Goal: Task Accomplishment & Management: Use online tool/utility

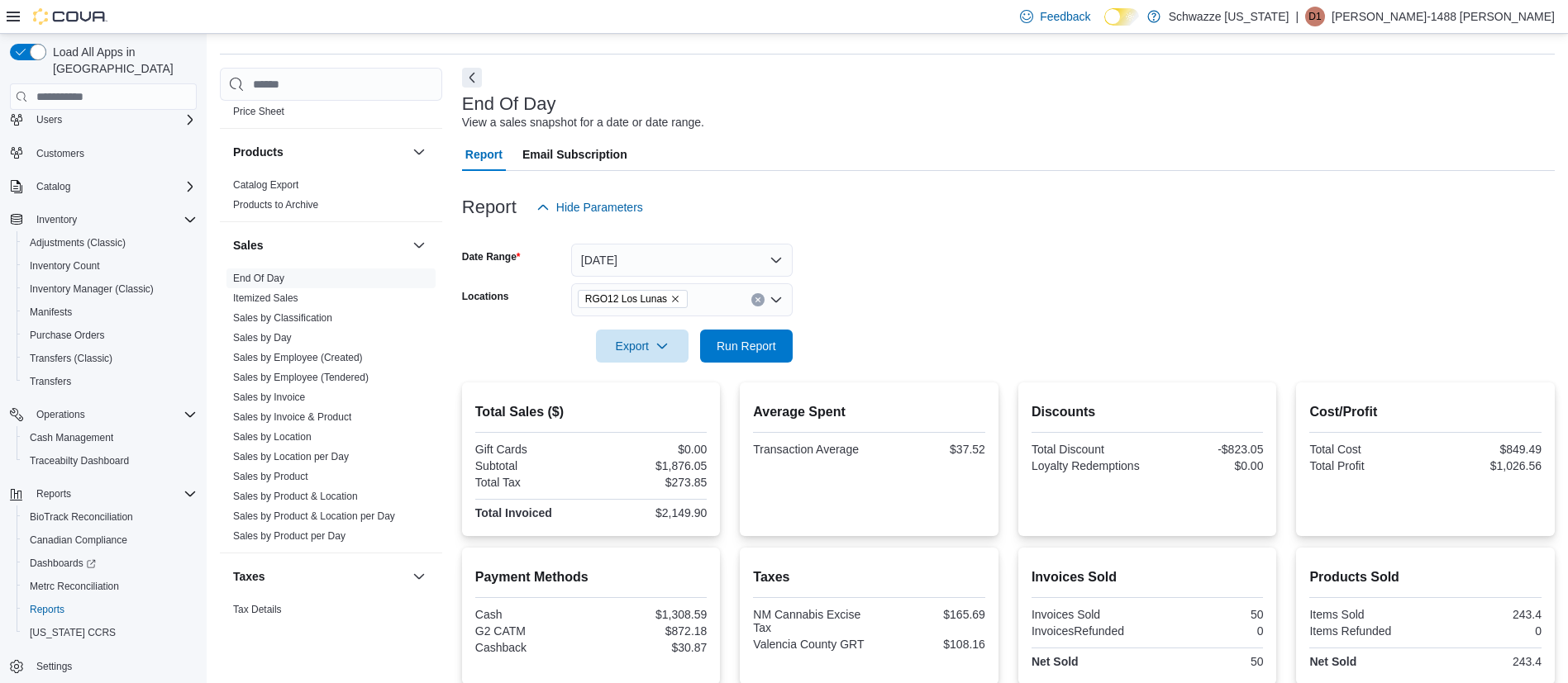
scroll to position [46, 0]
click at [643, 258] on button "[DATE]" at bounding box center [681, 261] width 222 height 33
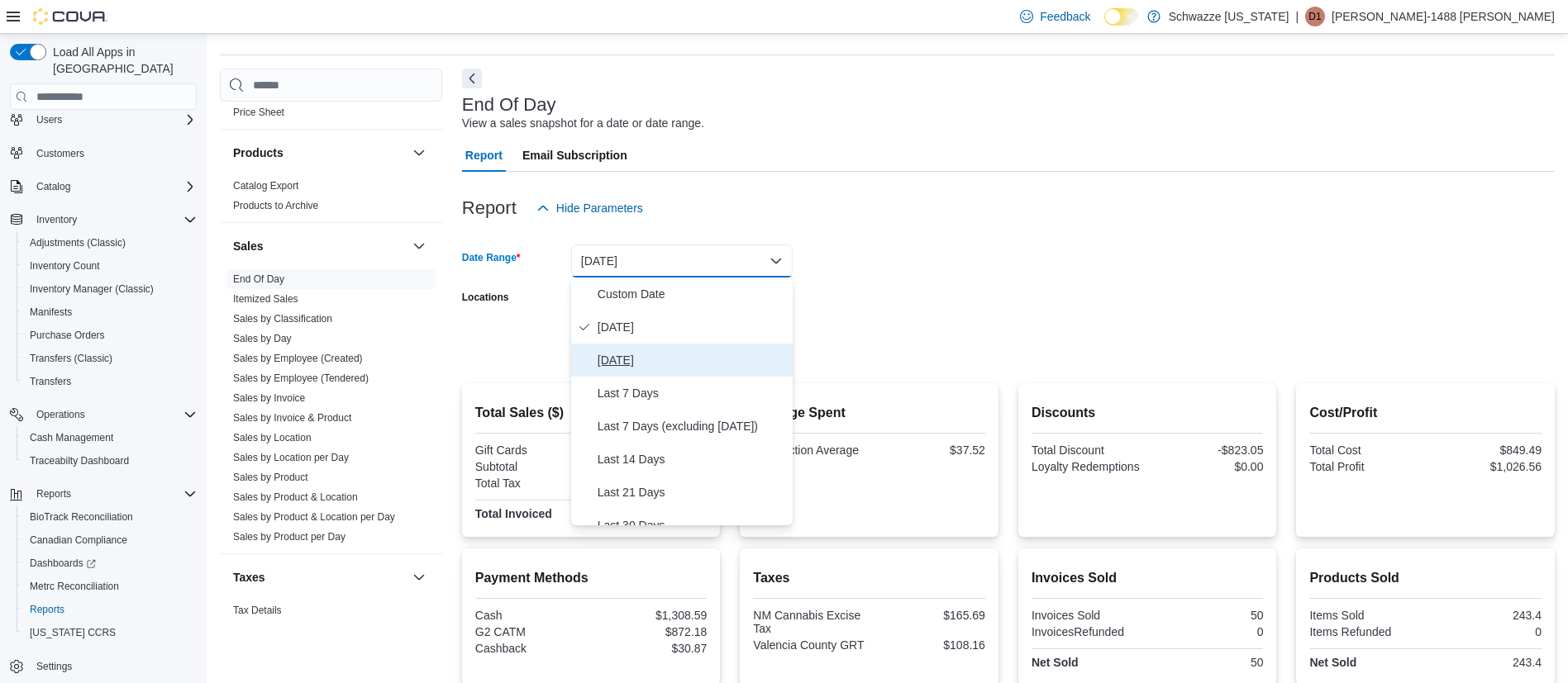
click at [655, 360] on span "[DATE]" at bounding box center [692, 360] width 188 height 20
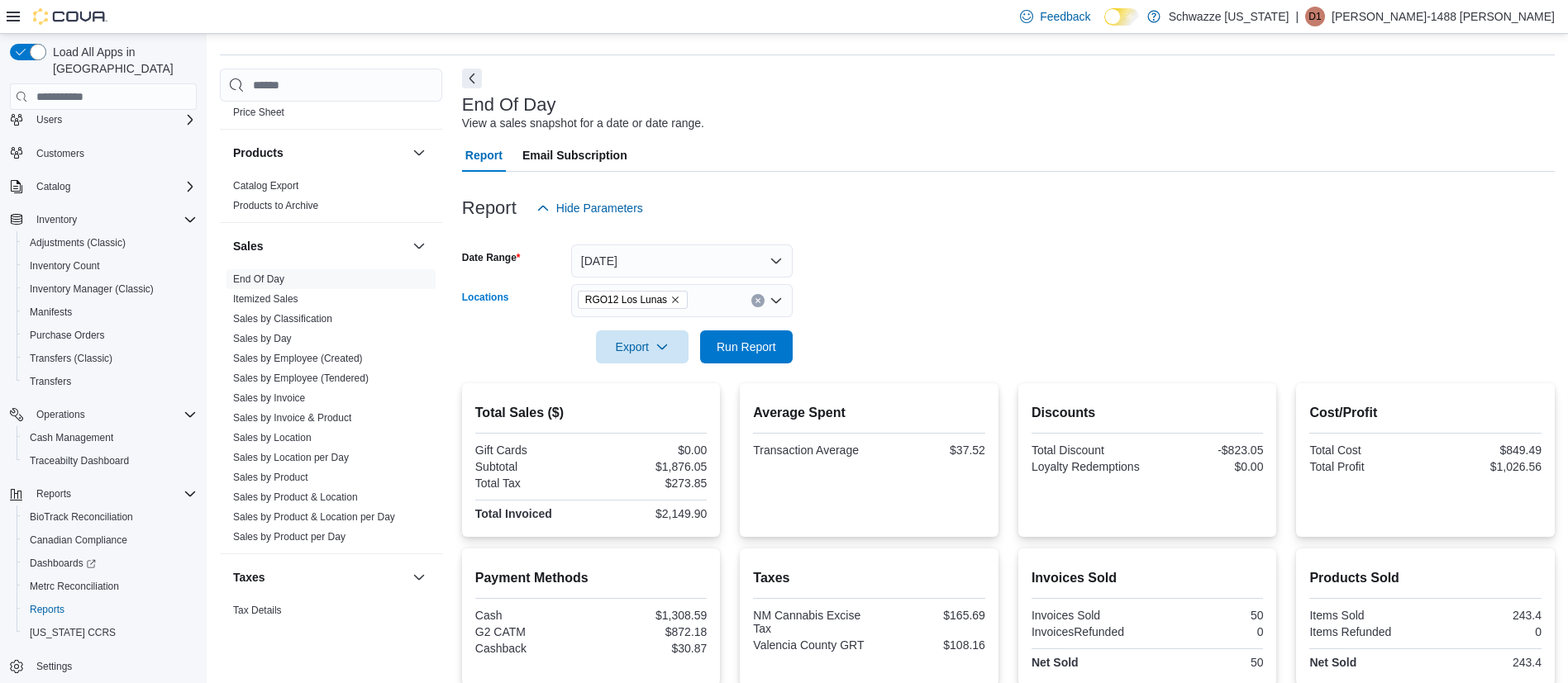
click at [672, 298] on icon "Remove RGO12 Los Lunas from selection in this group" at bounding box center [675, 301] width 7 height 7
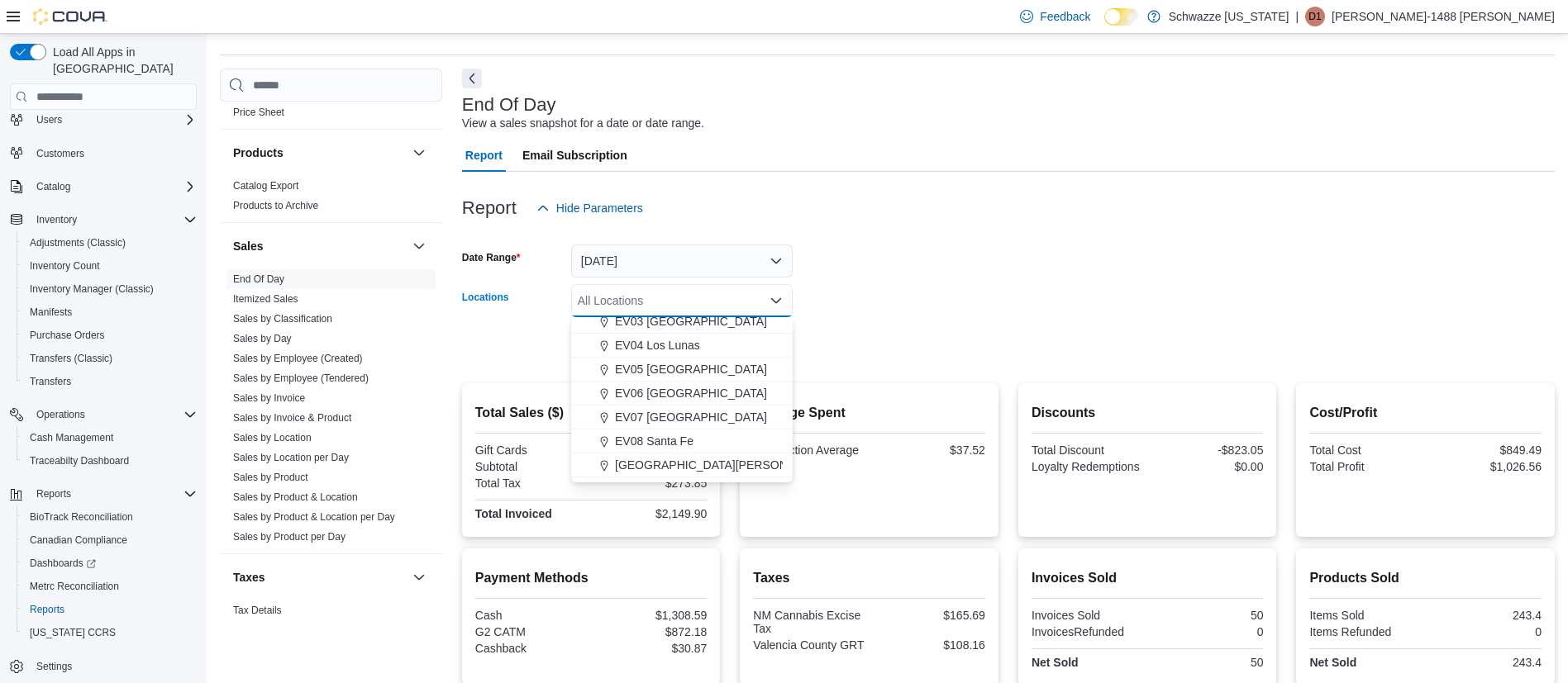
scroll to position [248, 0]
click at [654, 419] on span "EV14 Belen" at bounding box center [645, 416] width 61 height 16
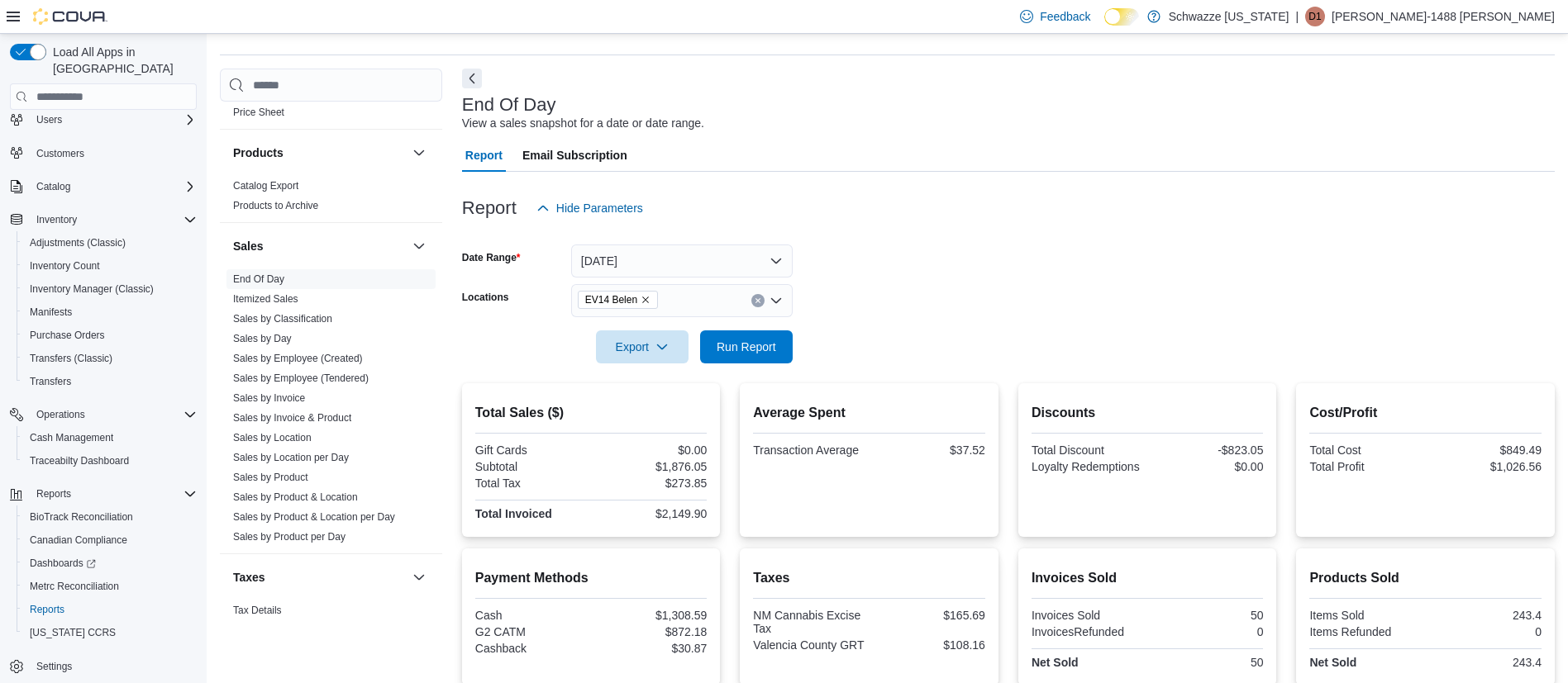
click at [860, 310] on form "Date Range [DATE] Locations EV14 Belen Export Run Report" at bounding box center [1009, 294] width 1093 height 139
click at [746, 349] on span "Run Report" at bounding box center [746, 345] width 60 height 16
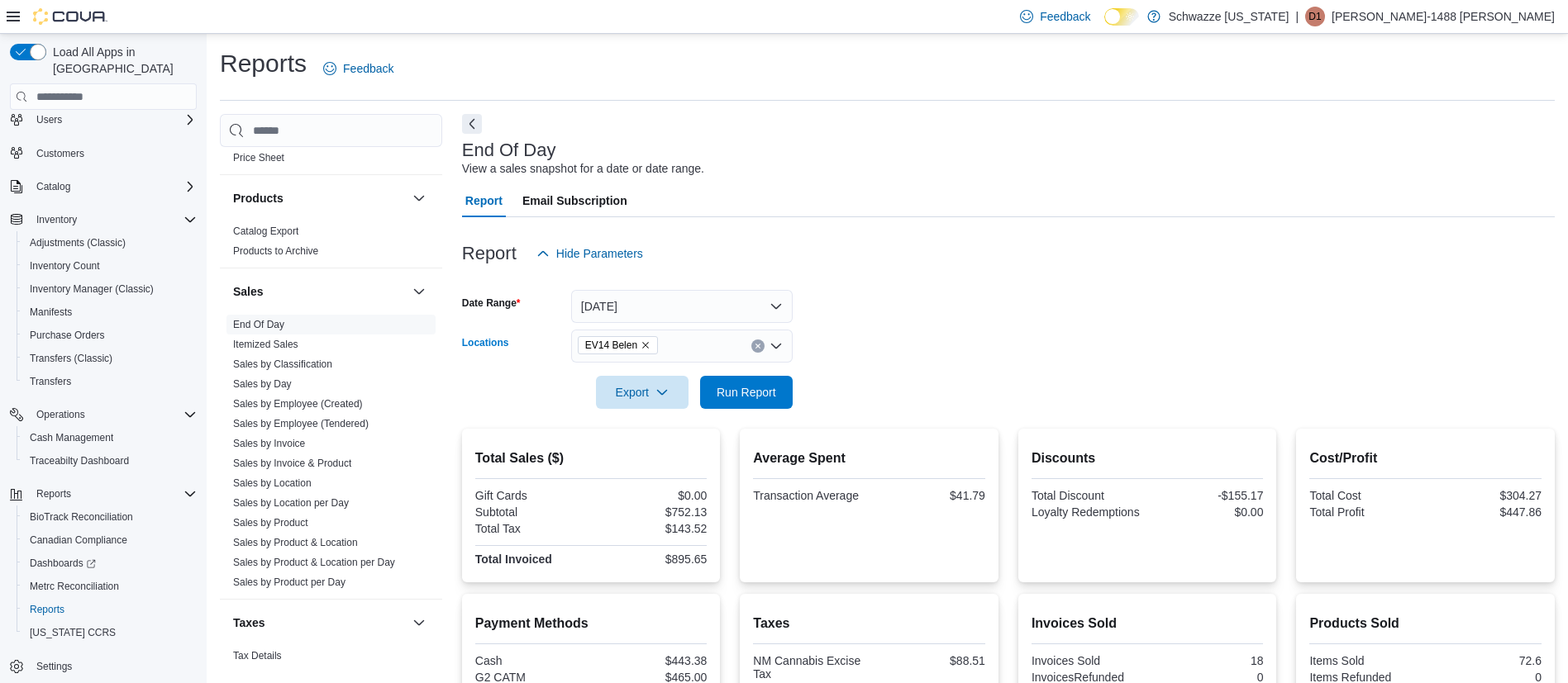
click at [759, 348] on icon "Clear input" at bounding box center [757, 346] width 4 height 4
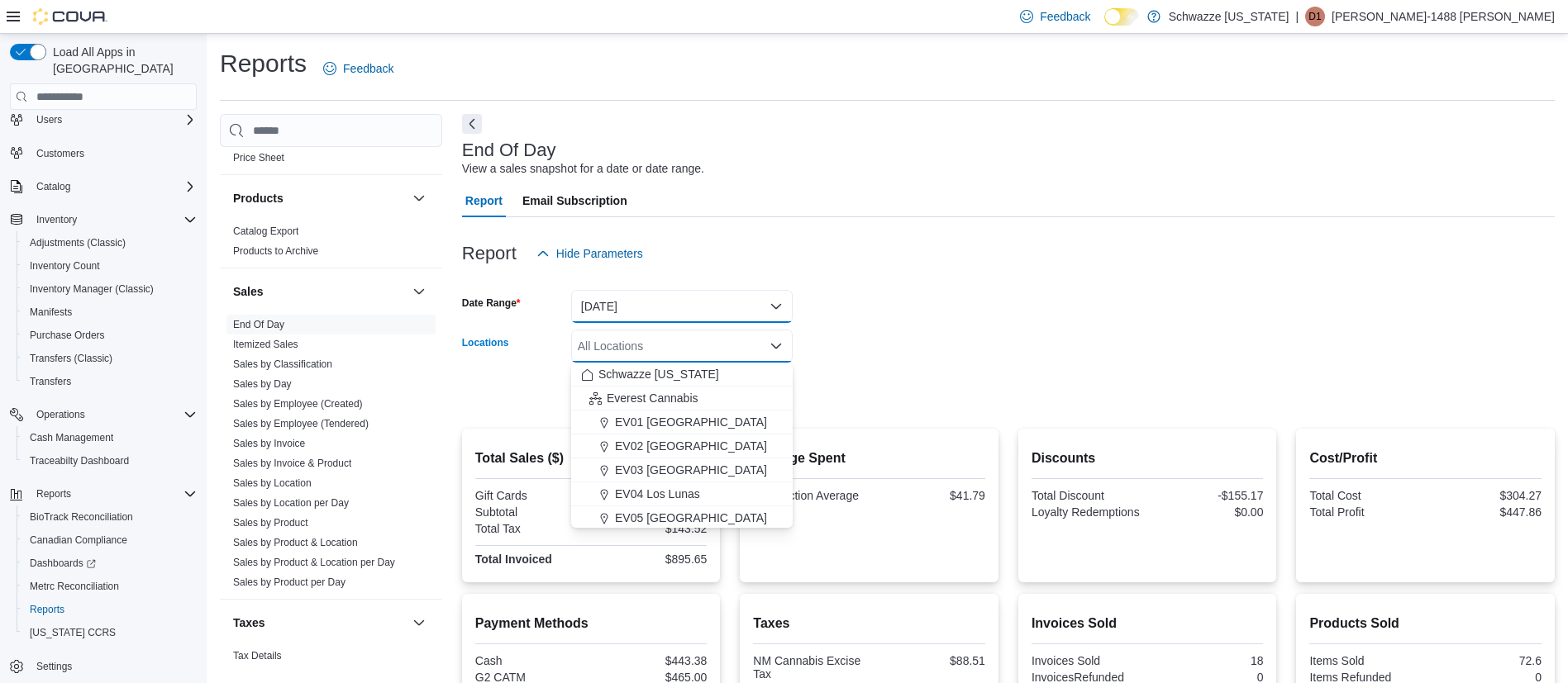
click at [763, 299] on button "[DATE]" at bounding box center [681, 306] width 222 height 33
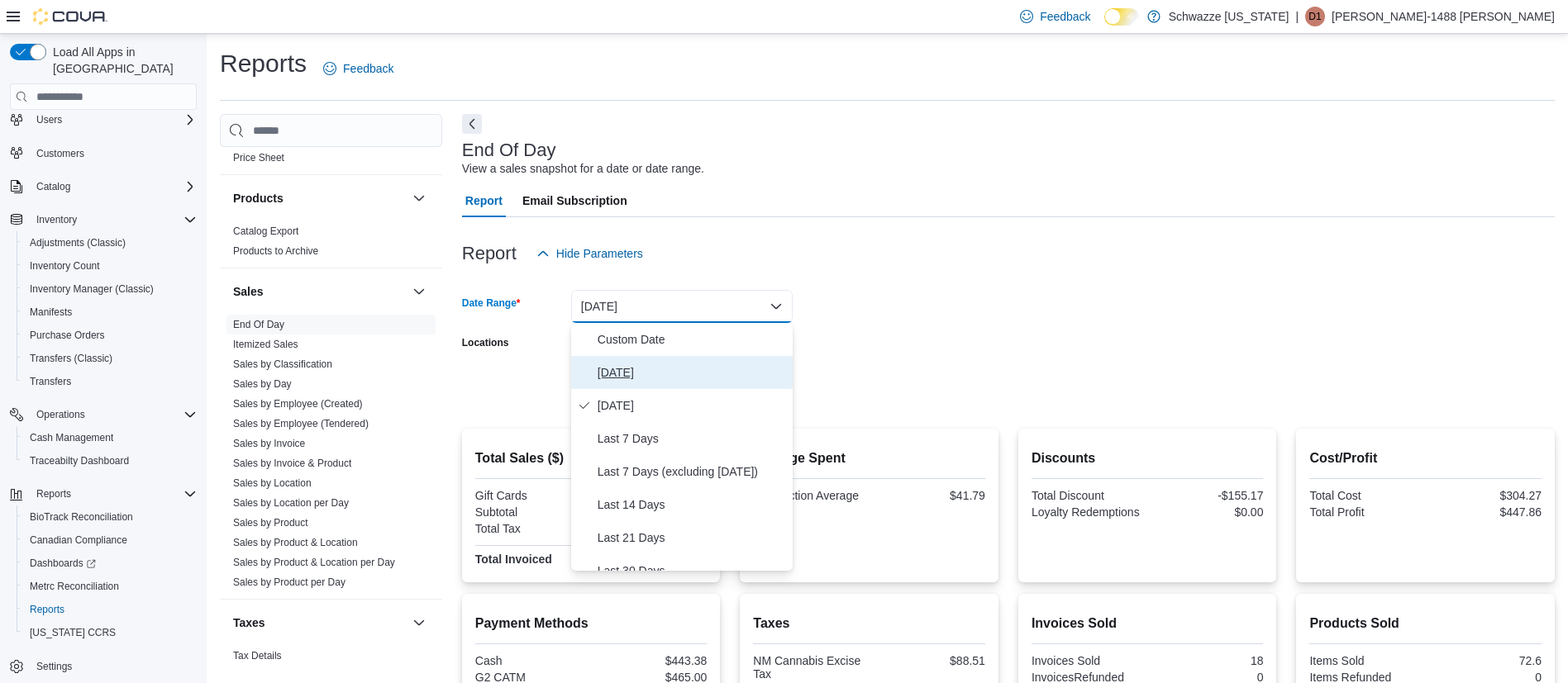
click at [618, 369] on span "[DATE]" at bounding box center [692, 372] width 188 height 20
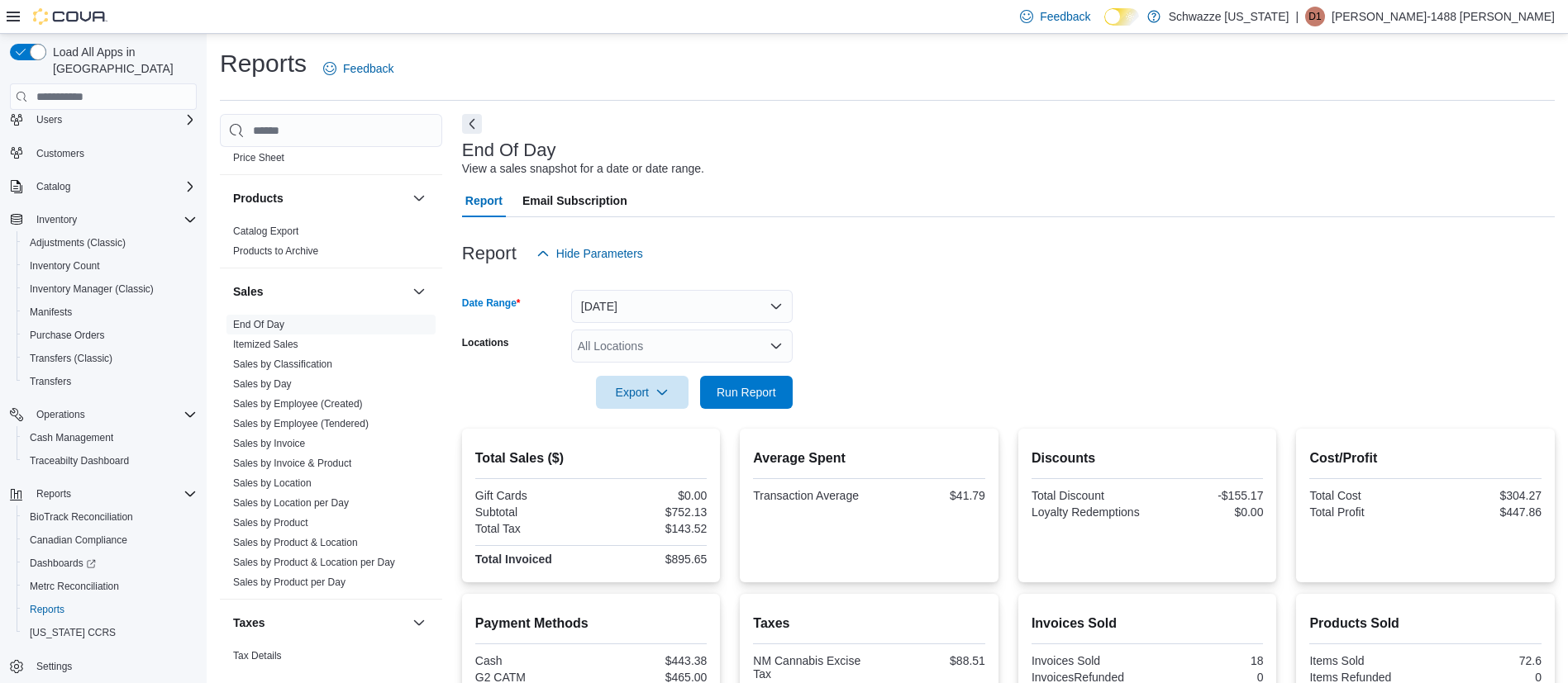
click at [666, 352] on div "All Locations" at bounding box center [681, 346] width 222 height 33
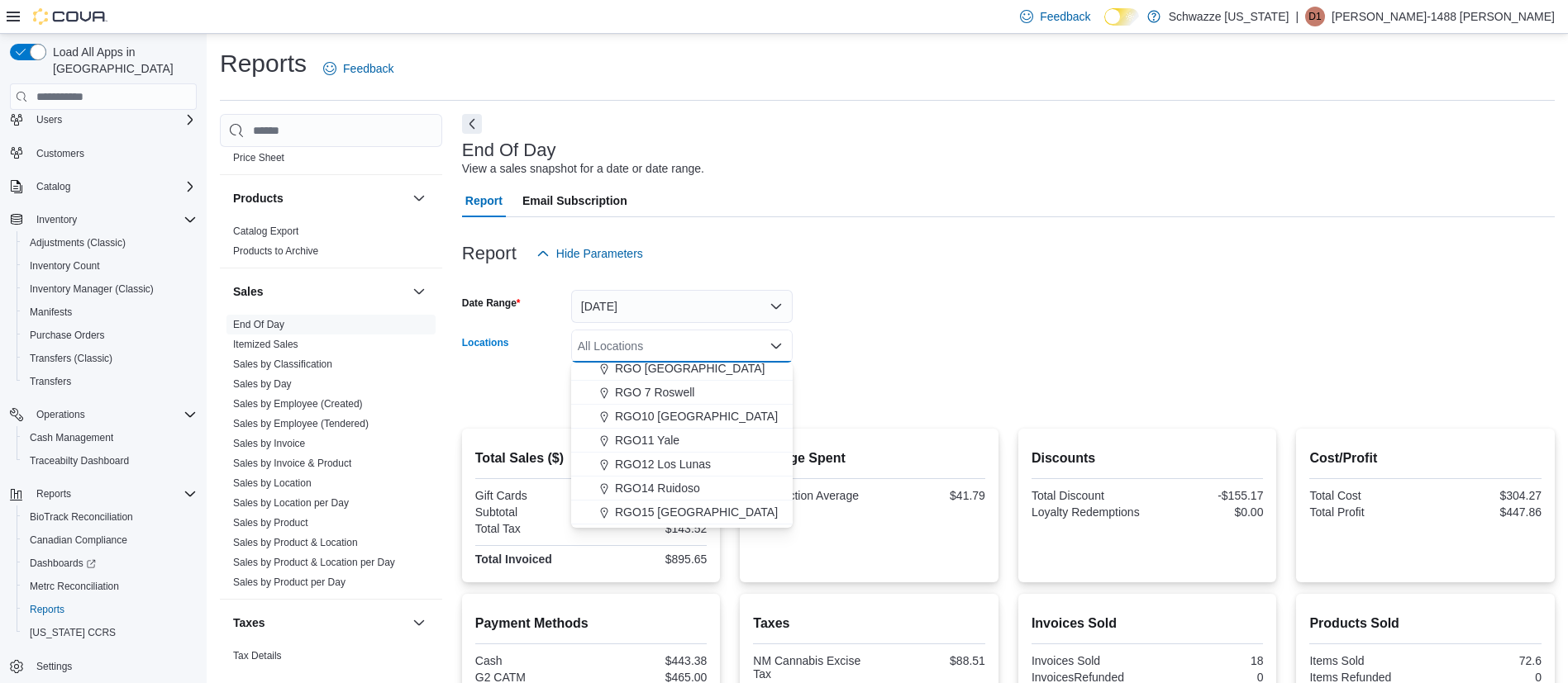
scroll to position [620, 0]
click at [683, 415] on button "RGO12 Los Lunas" at bounding box center [681, 425] width 222 height 24
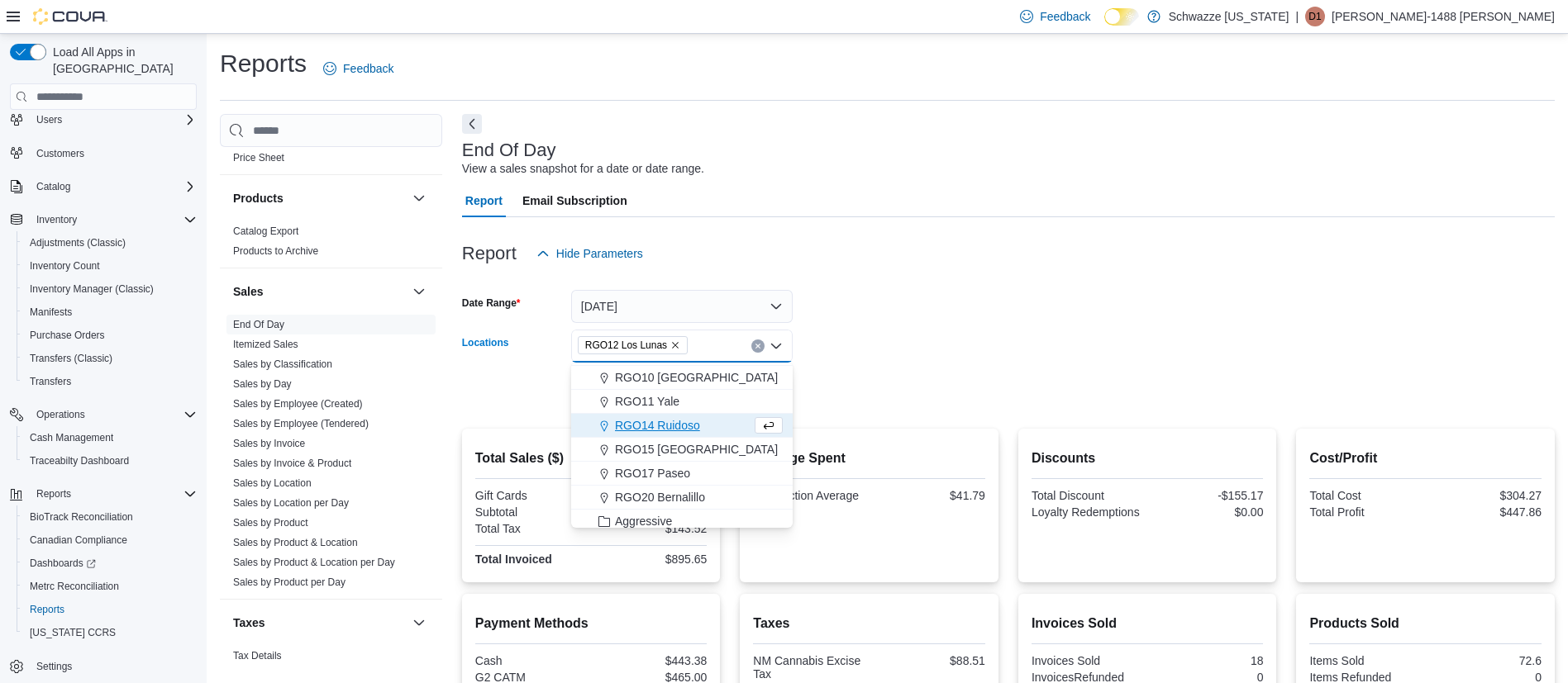
drag, startPoint x: 1082, startPoint y: 376, endPoint x: 804, endPoint y: 379, distance: 278.0
click at [1080, 376] on form "Date Range [DATE] Locations RGO12 [GEOGRAPHIC_DATA] Combo box. Selected. RGO12 …" at bounding box center [1009, 340] width 1093 height 139
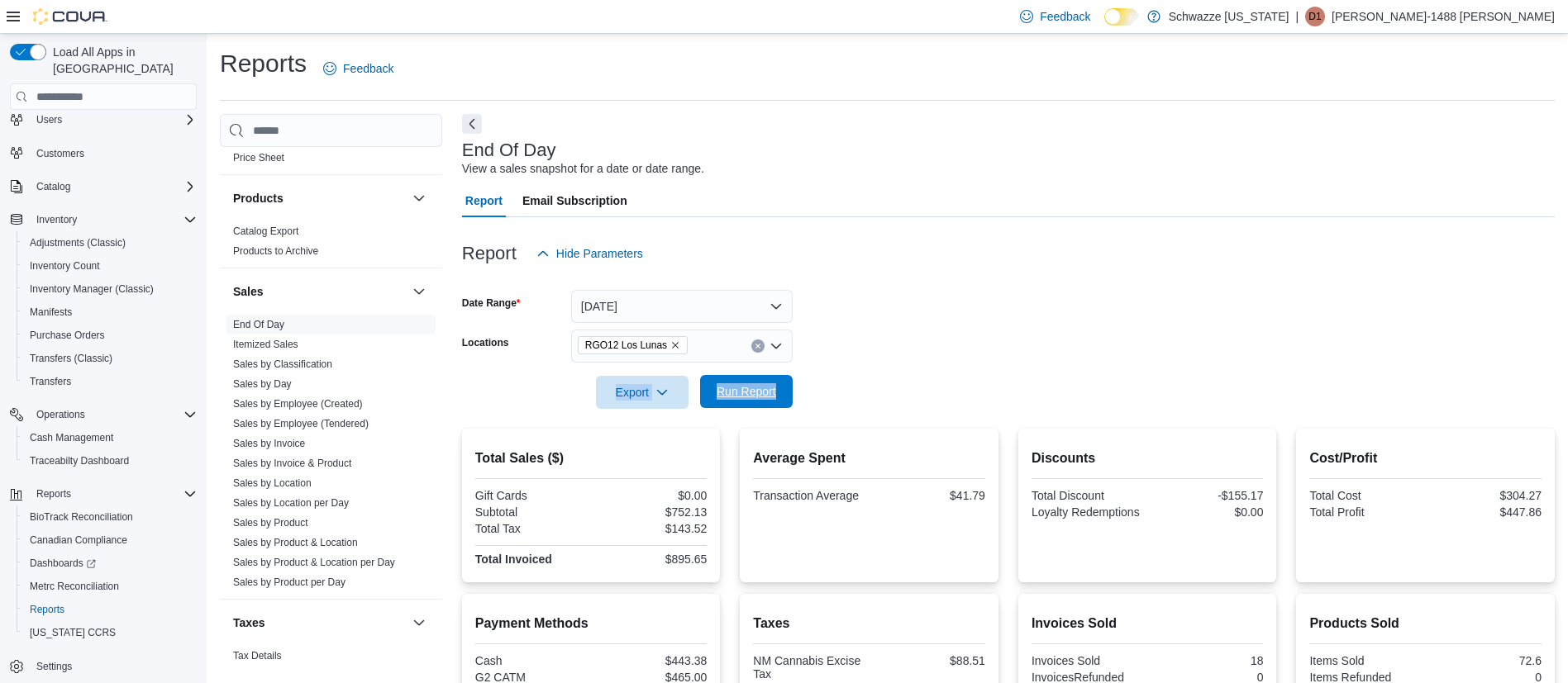
click at [749, 386] on span "Run Report" at bounding box center [746, 391] width 60 height 16
click at [733, 406] on span "Run Report" at bounding box center [746, 391] width 72 height 33
click at [747, 401] on span "Run Report" at bounding box center [746, 391] width 72 height 33
click at [752, 390] on span "Run Report" at bounding box center [746, 391] width 60 height 16
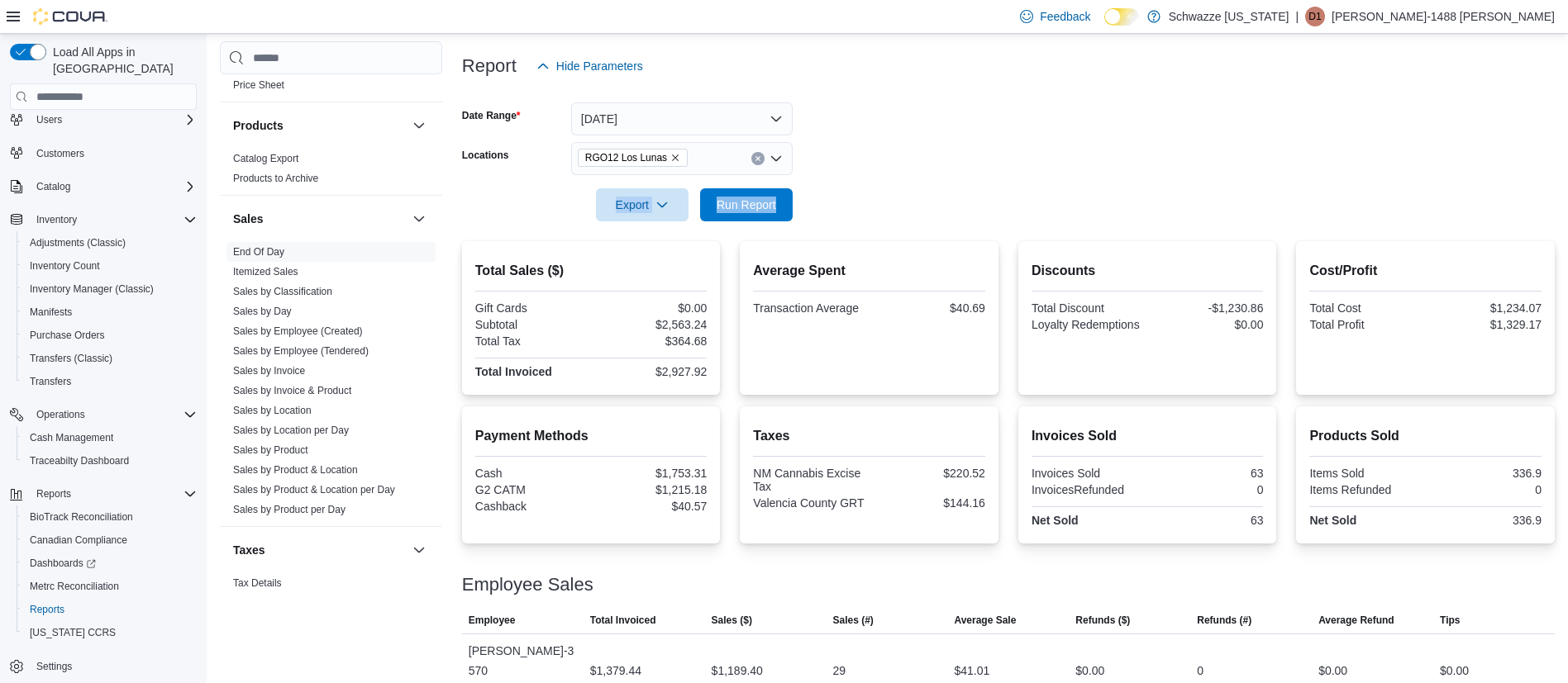
scroll to position [327, 0]
